Goal: Navigation & Orientation: Find specific page/section

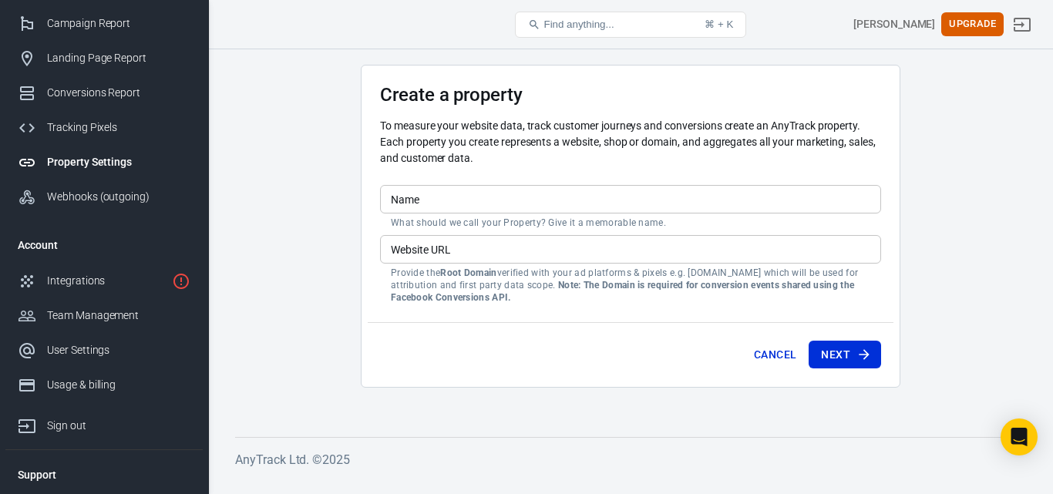
scroll to position [114, 0]
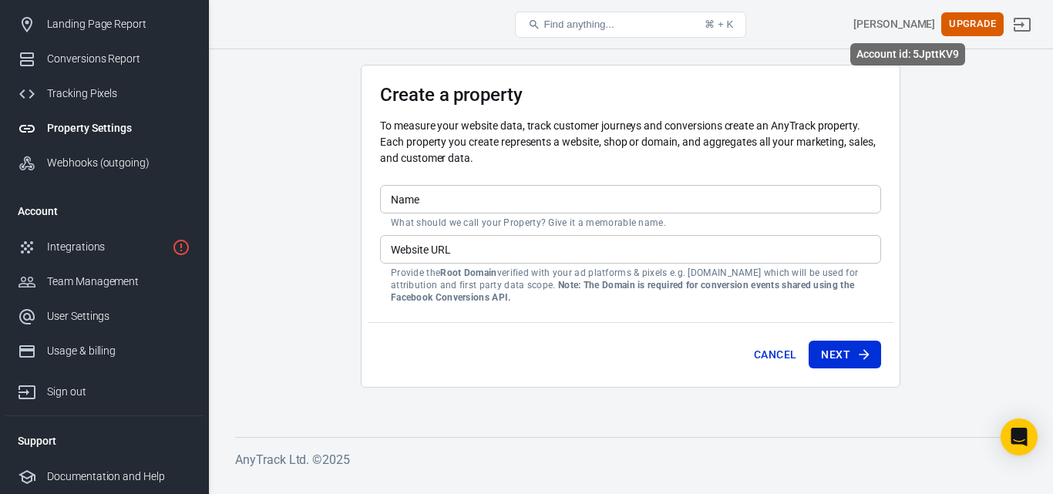
click at [904, 29] on div "[PERSON_NAME]" at bounding box center [895, 24] width 82 height 16
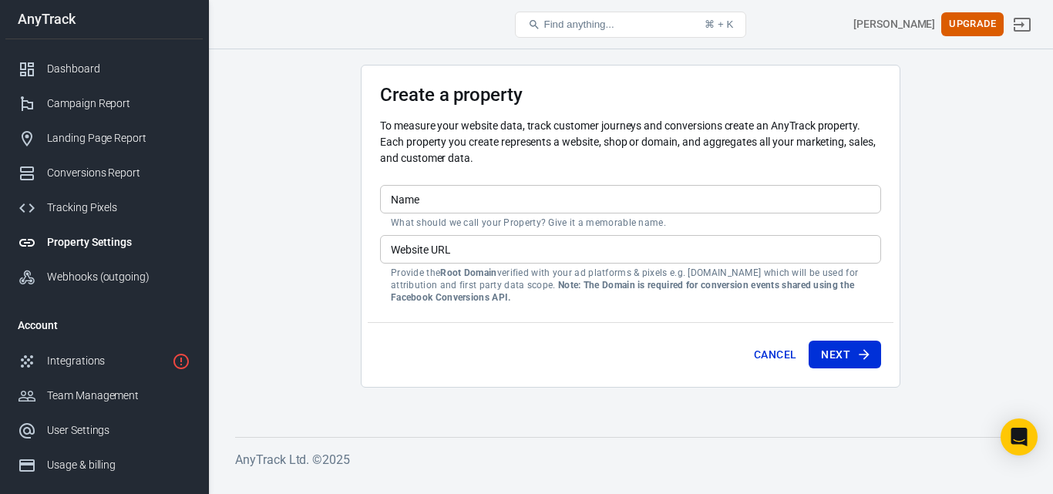
scroll to position [114, 0]
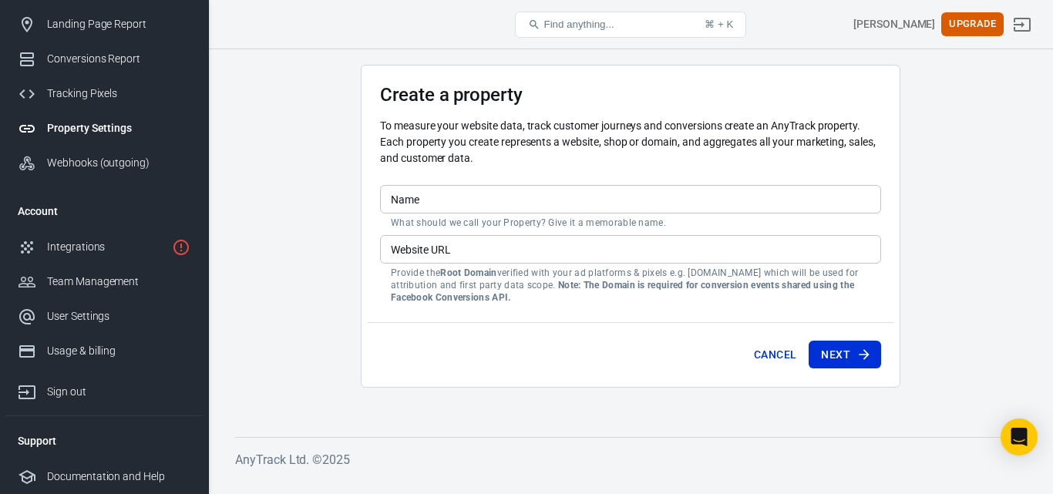
click at [353, 126] on main "Create a property To measure your website data, track customer journeys and con…" at bounding box center [630, 239] width 791 height 348
click at [166, 239] on link "Integrations" at bounding box center [103, 247] width 197 height 35
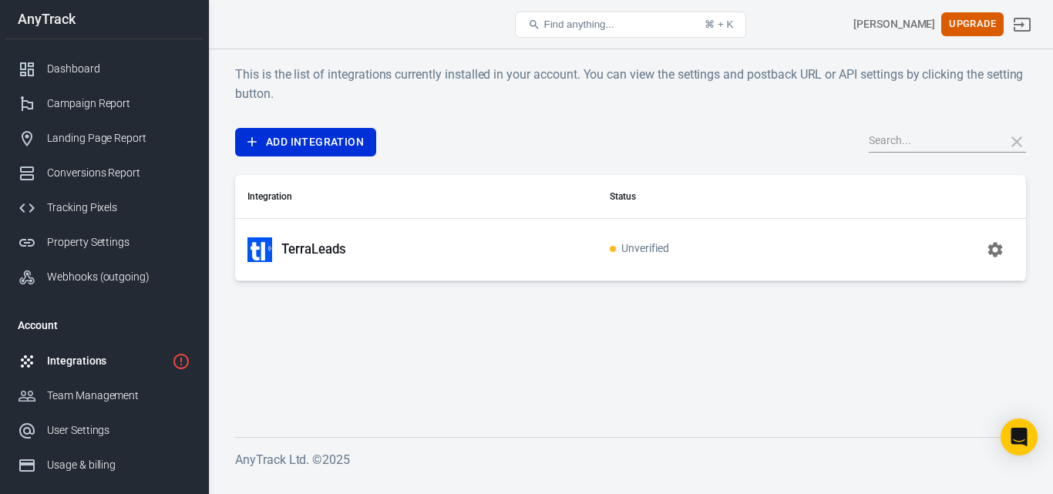
click at [727, 249] on td "Unverified" at bounding box center [721, 249] width 247 height 62
